Goal: Transaction & Acquisition: Book appointment/travel/reservation

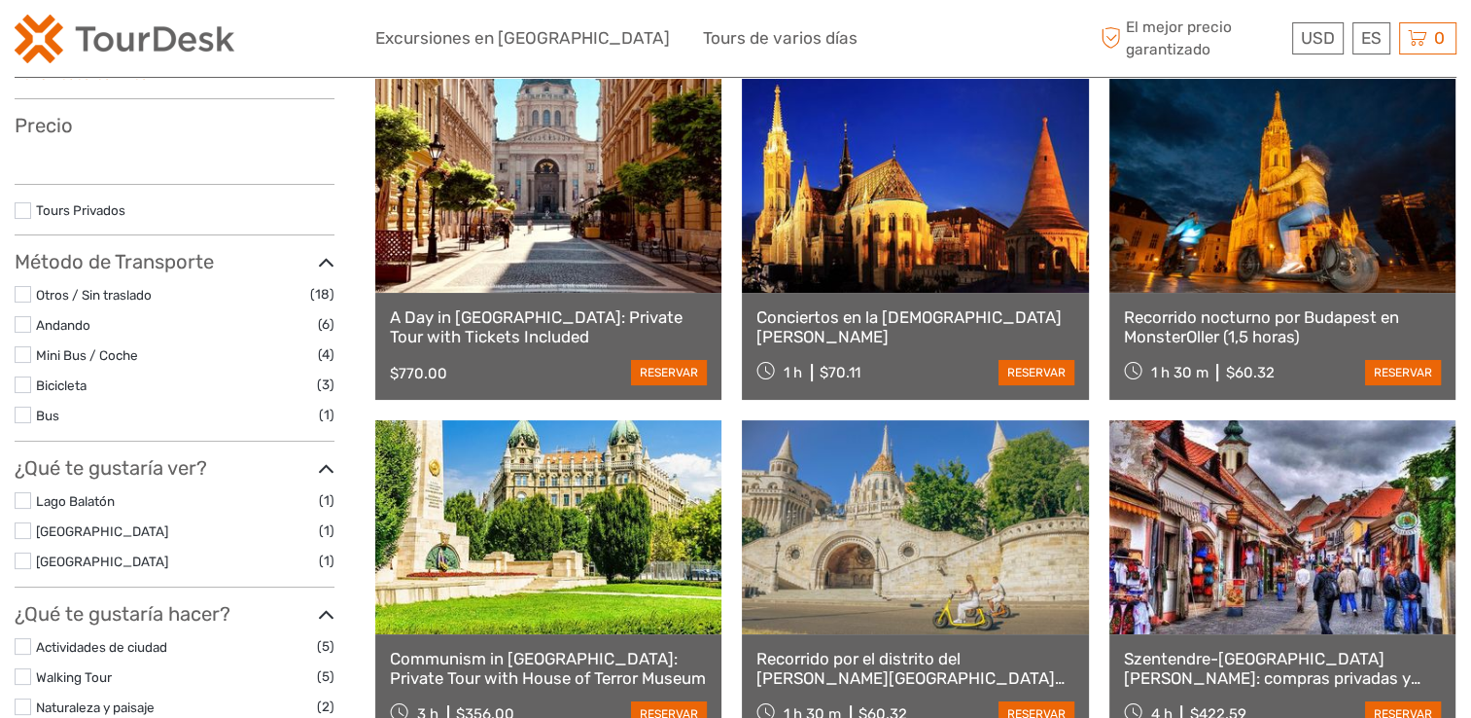
scroll to position [292, 0]
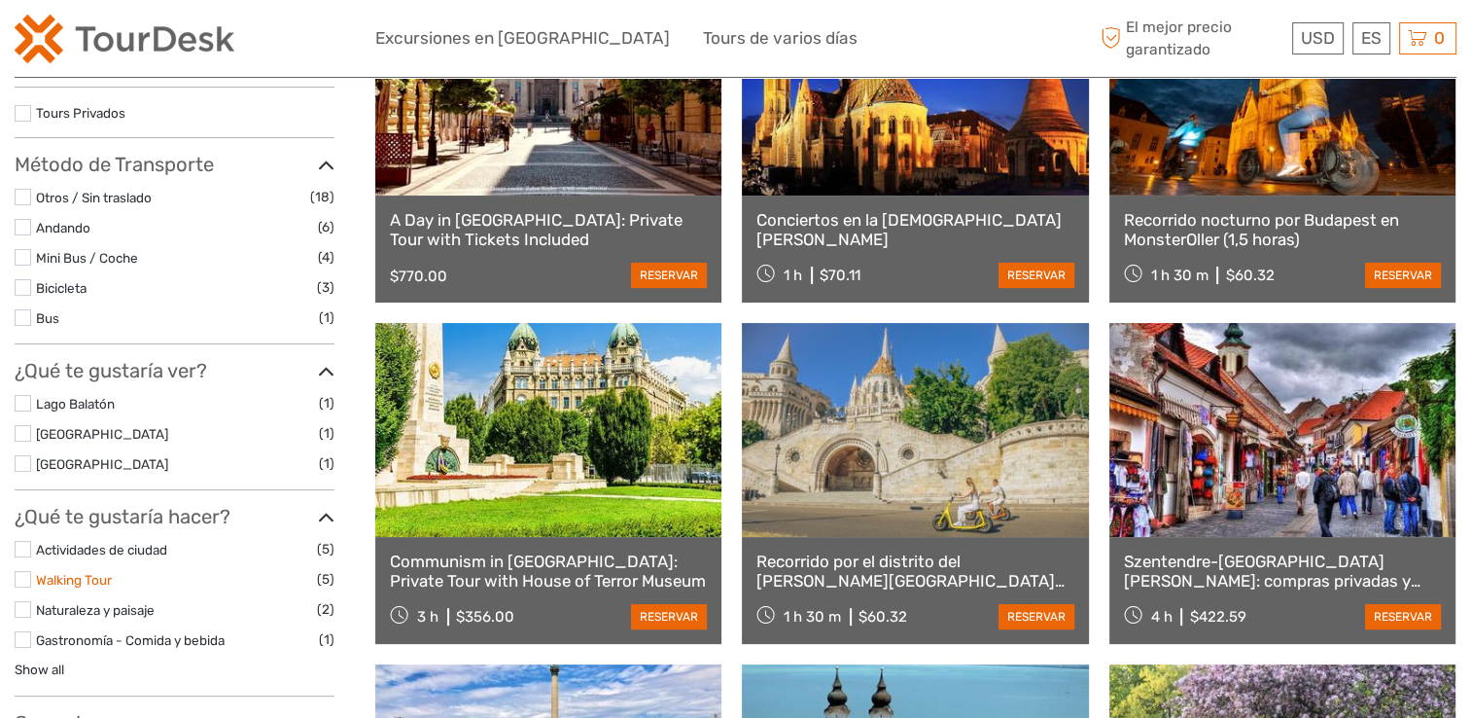
select select
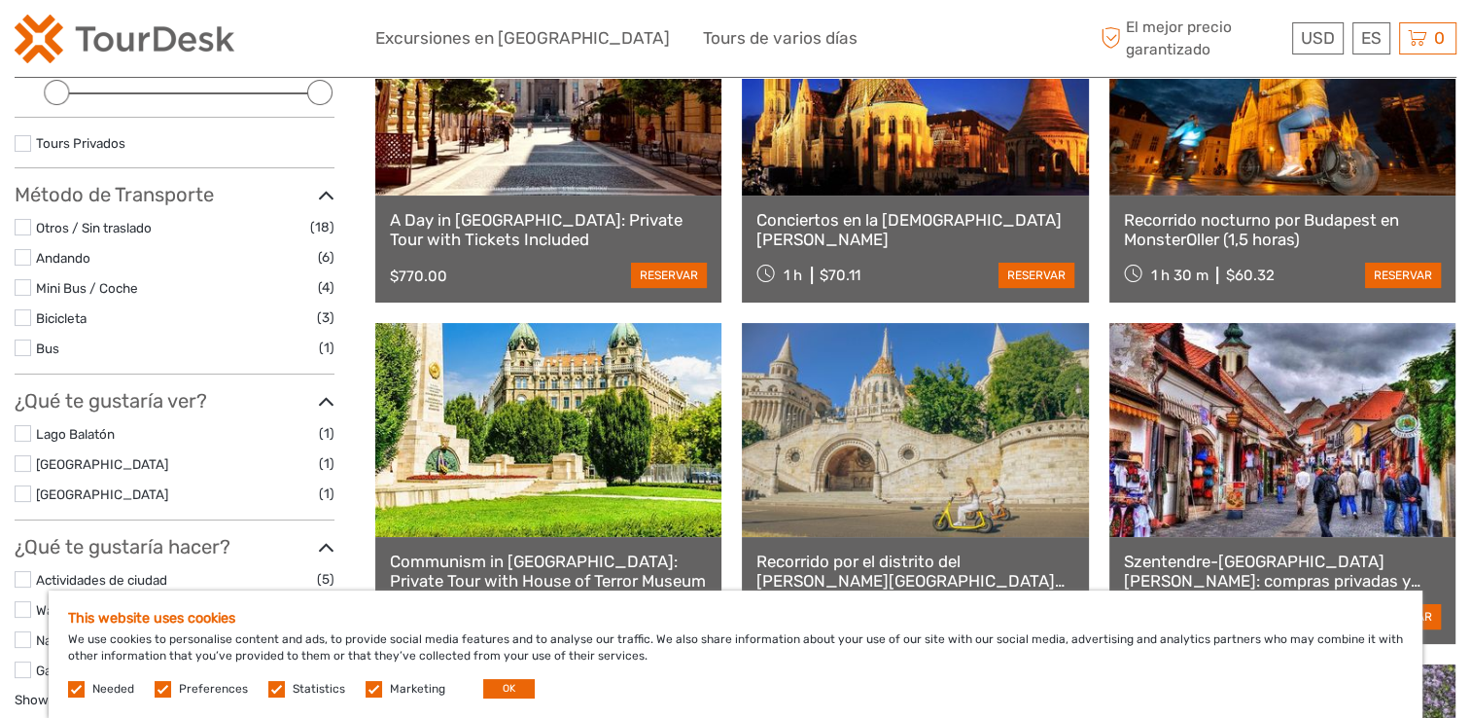
click at [26, 574] on label at bounding box center [23, 579] width 17 height 17
click at [0, 0] on input "checkbox" at bounding box center [0, 0] width 0 height 0
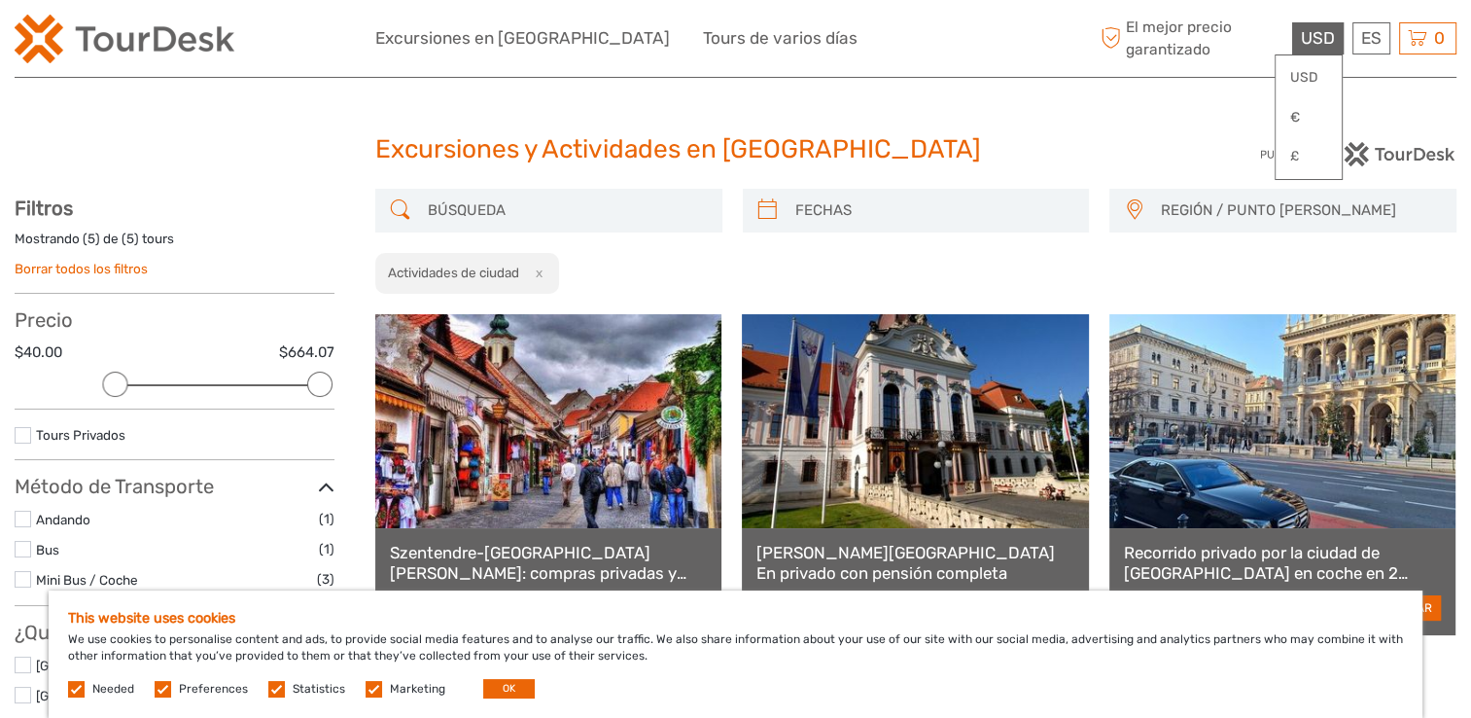
click at [1317, 42] on span "USD" at bounding box center [1318, 37] width 34 height 19
drag, startPoint x: 316, startPoint y: 394, endPoint x: 126, endPoint y: 384, distance: 189.9
click at [126, 384] on div at bounding box center [174, 385] width 293 height 2
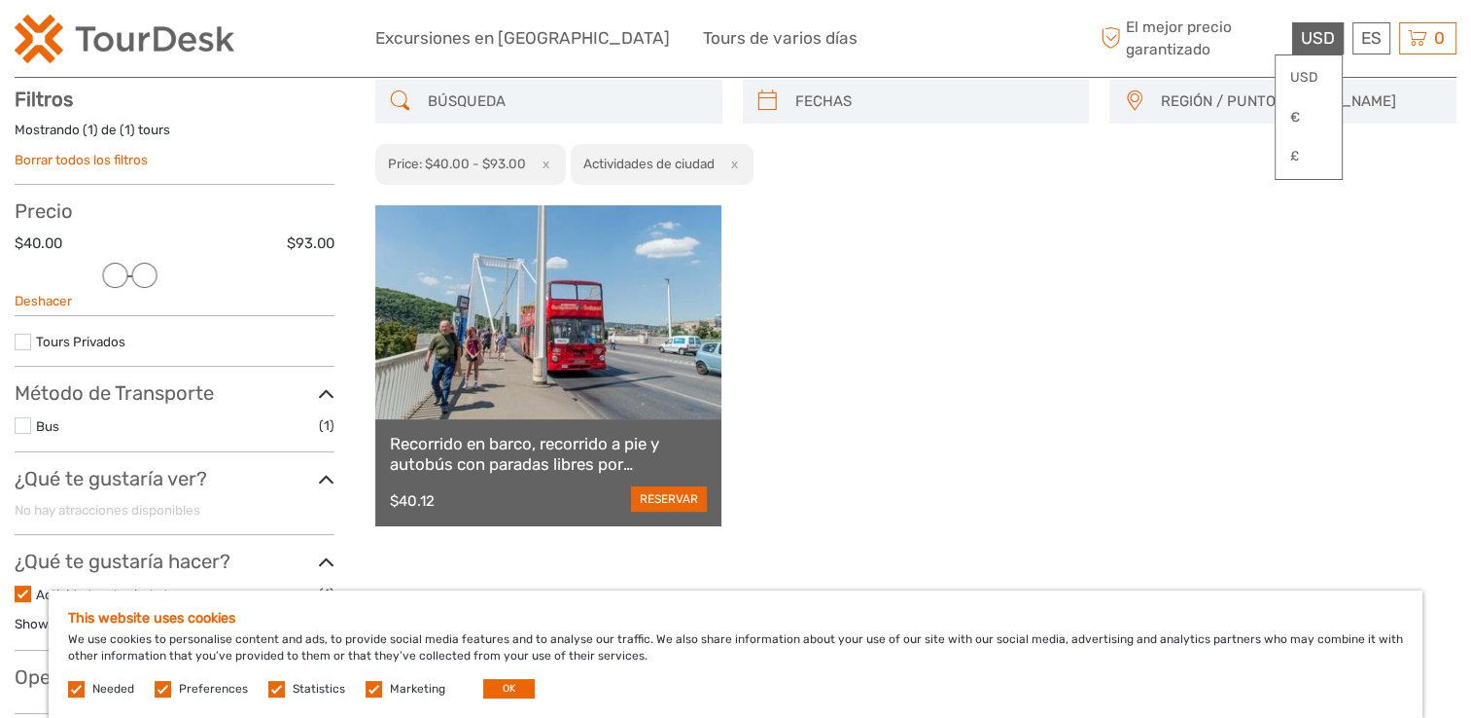
scroll to position [110, 0]
click at [649, 500] on link "reservar" at bounding box center [669, 497] width 76 height 25
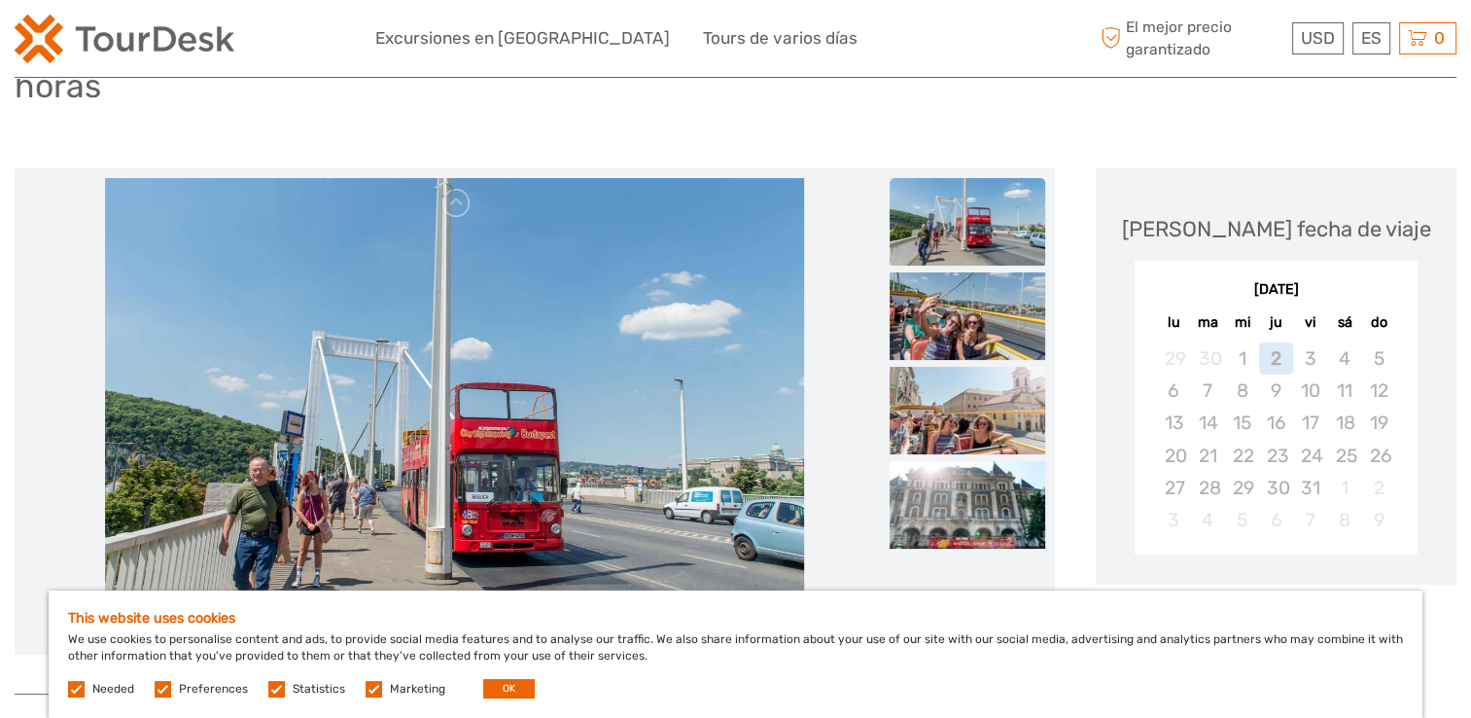
click at [1382, 280] on div "octubre 2025" at bounding box center [1276, 290] width 283 height 20
click at [1388, 261] on div "octubre 2025 lu ma mi ju vi sá do 29 30 1 2 3 4 5 6 7 8 9 10 11 12 13 14 15 16 …" at bounding box center [1276, 408] width 283 height 294
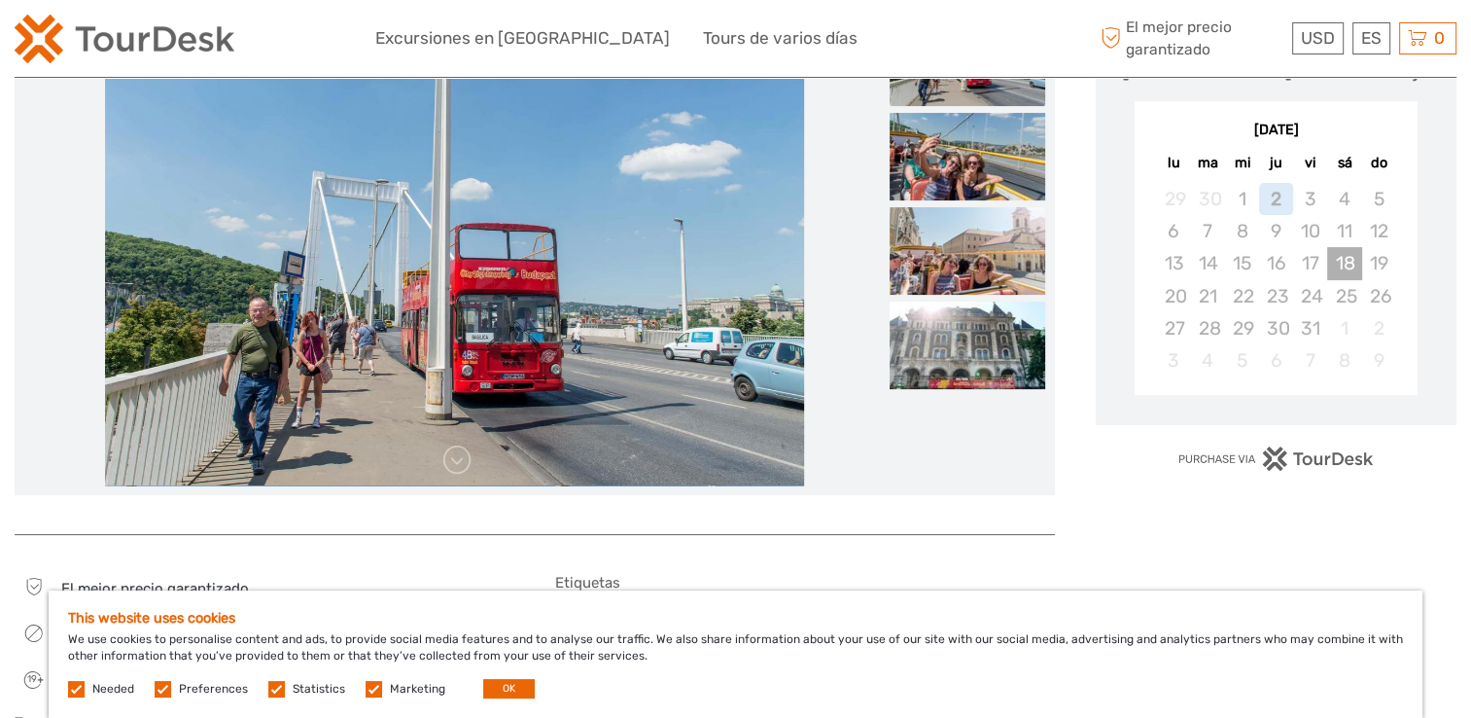
scroll to position [389, 0]
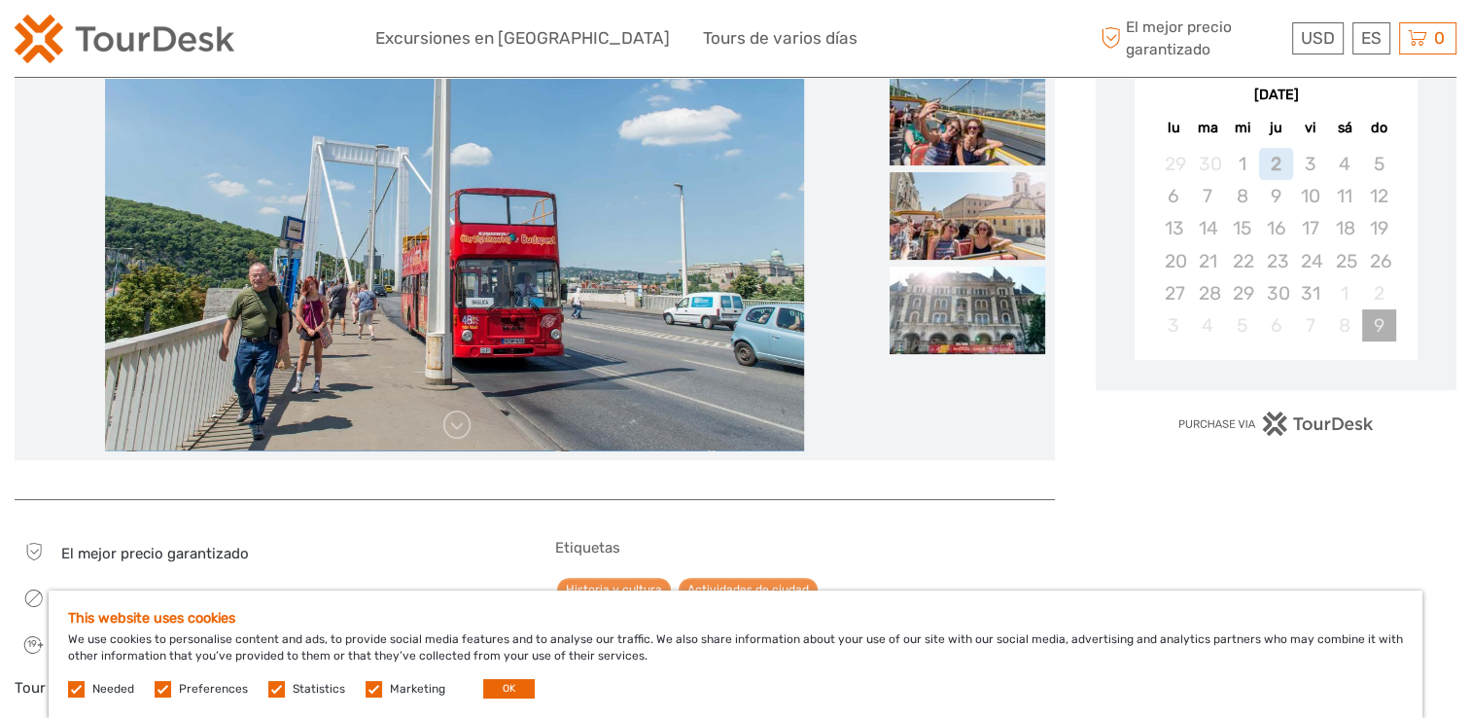
click at [1372, 309] on div "9" at bounding box center [1379, 325] width 34 height 32
click at [1373, 309] on div "9" at bounding box center [1379, 325] width 34 height 32
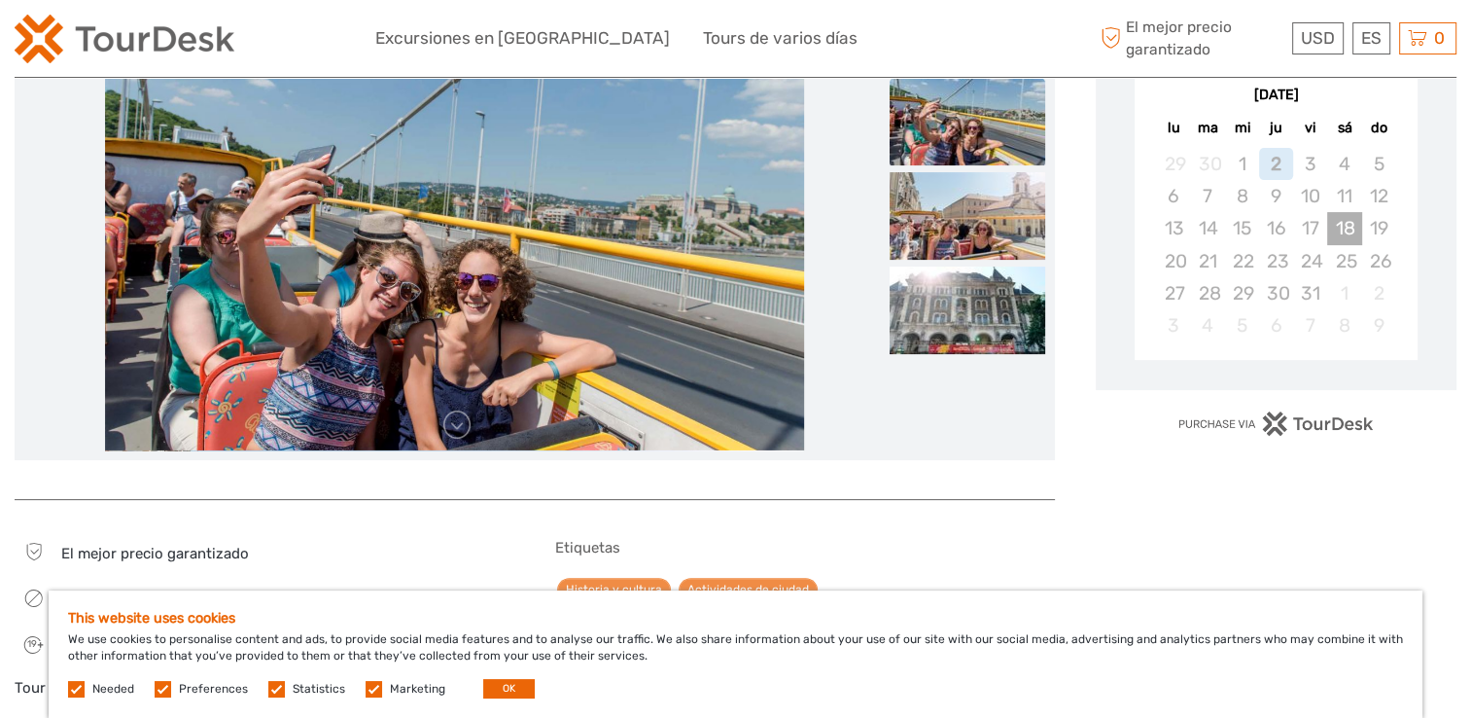
drag, startPoint x: 1373, startPoint y: 294, endPoint x: 1328, endPoint y: 202, distance: 101.8
click at [1328, 212] on div "18" at bounding box center [1344, 228] width 34 height 32
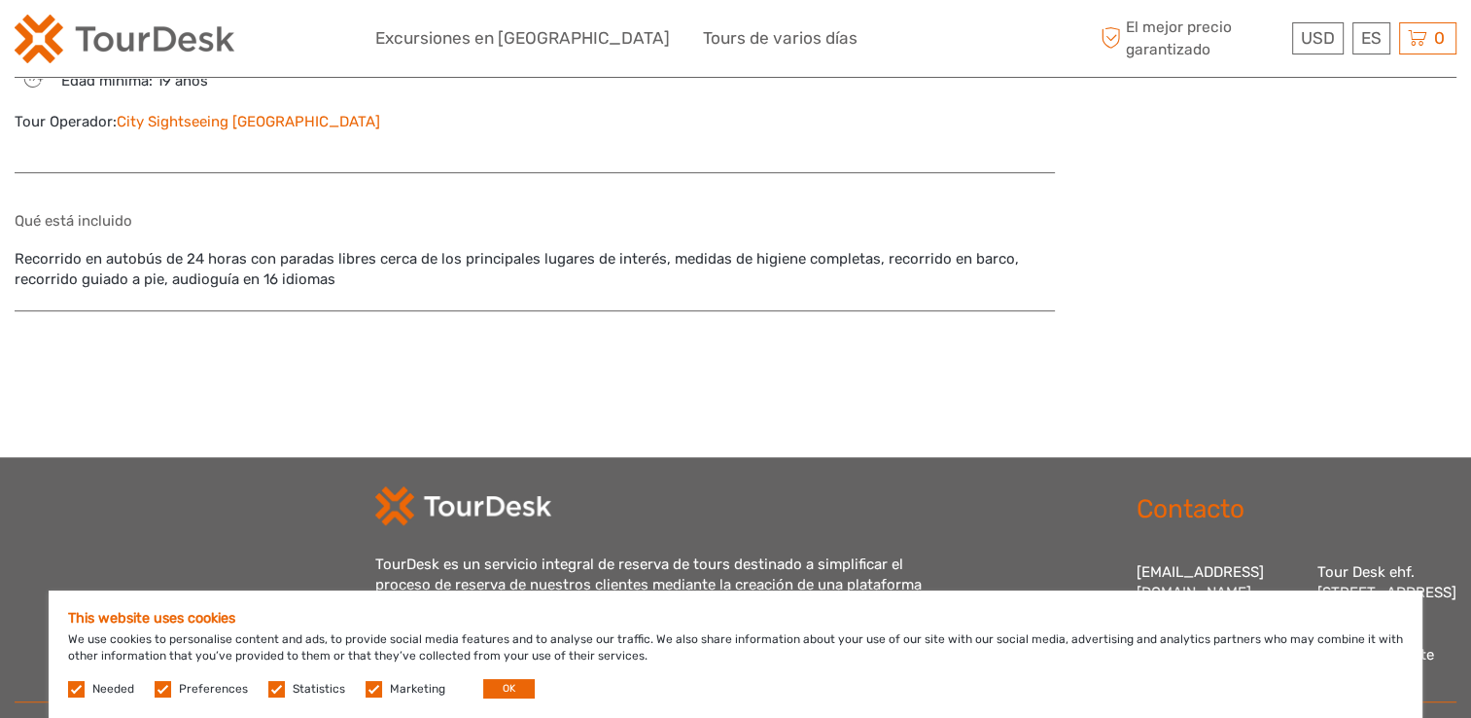
scroll to position [1056, 0]
